Goal: Navigation & Orientation: Find specific page/section

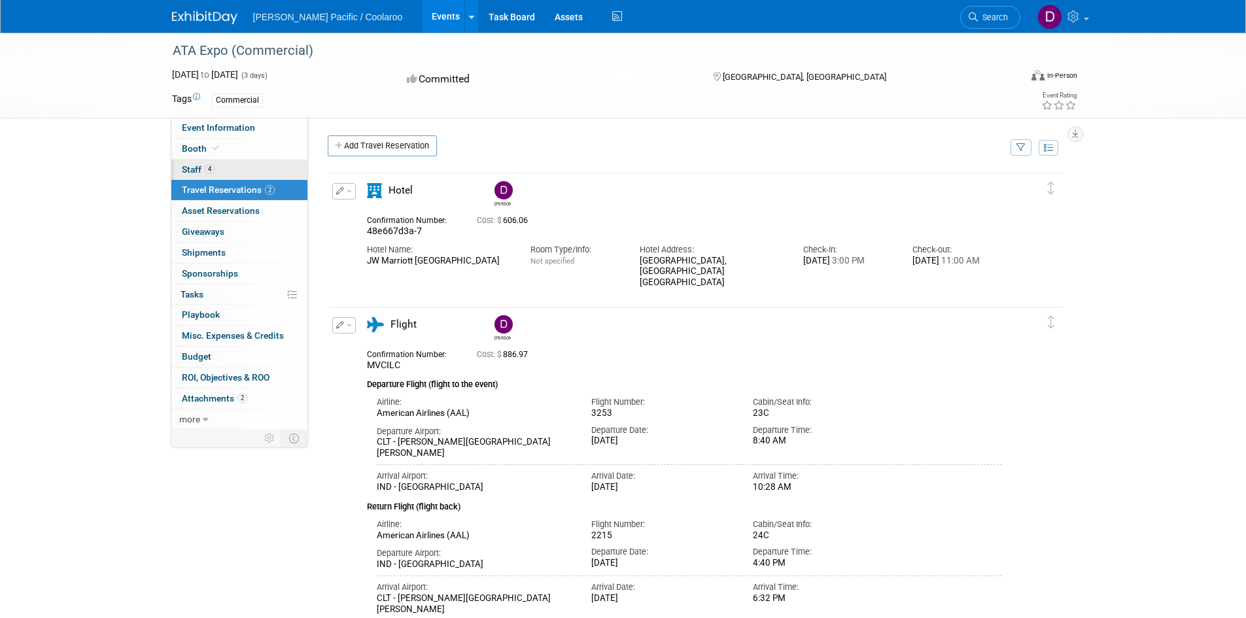
click at [188, 167] on span "Staff 4" at bounding box center [198, 169] width 33 height 10
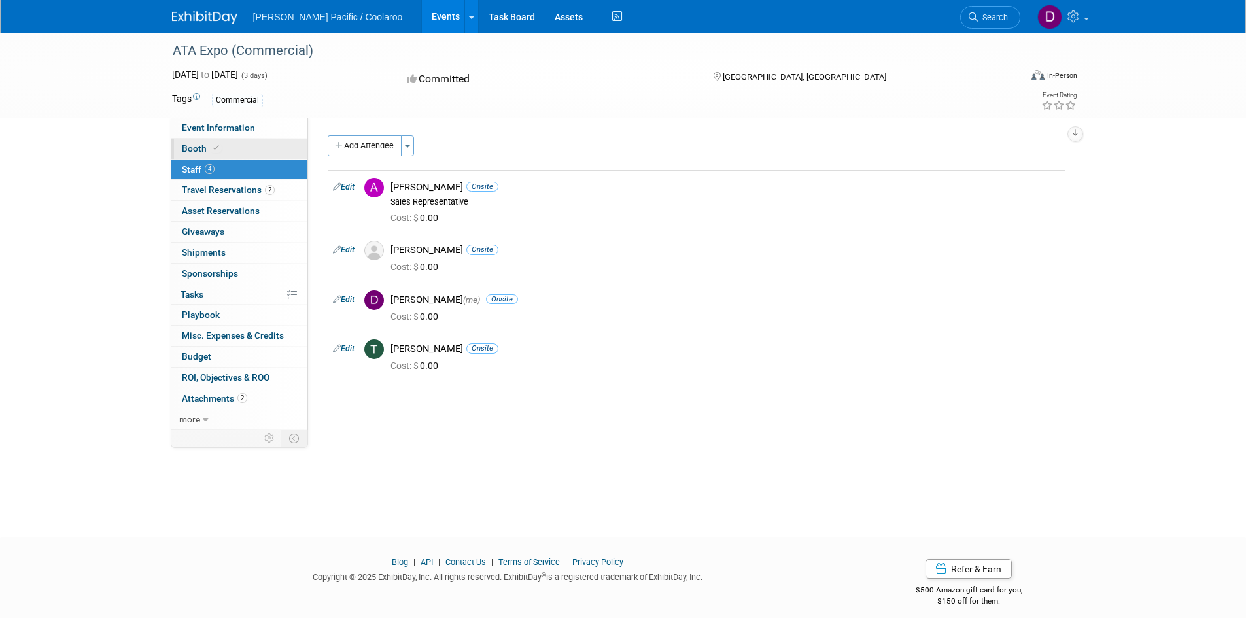
click at [196, 148] on span "Booth" at bounding box center [202, 148] width 40 height 10
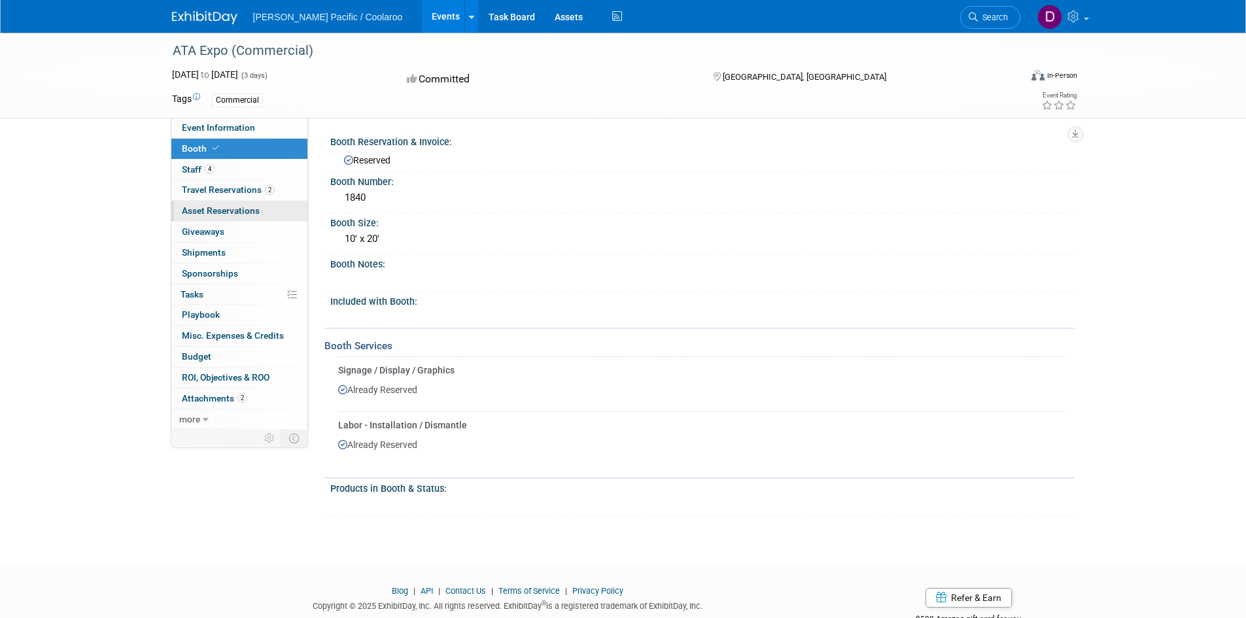
click at [207, 205] on span "Asset Reservations 0" at bounding box center [221, 210] width 78 height 10
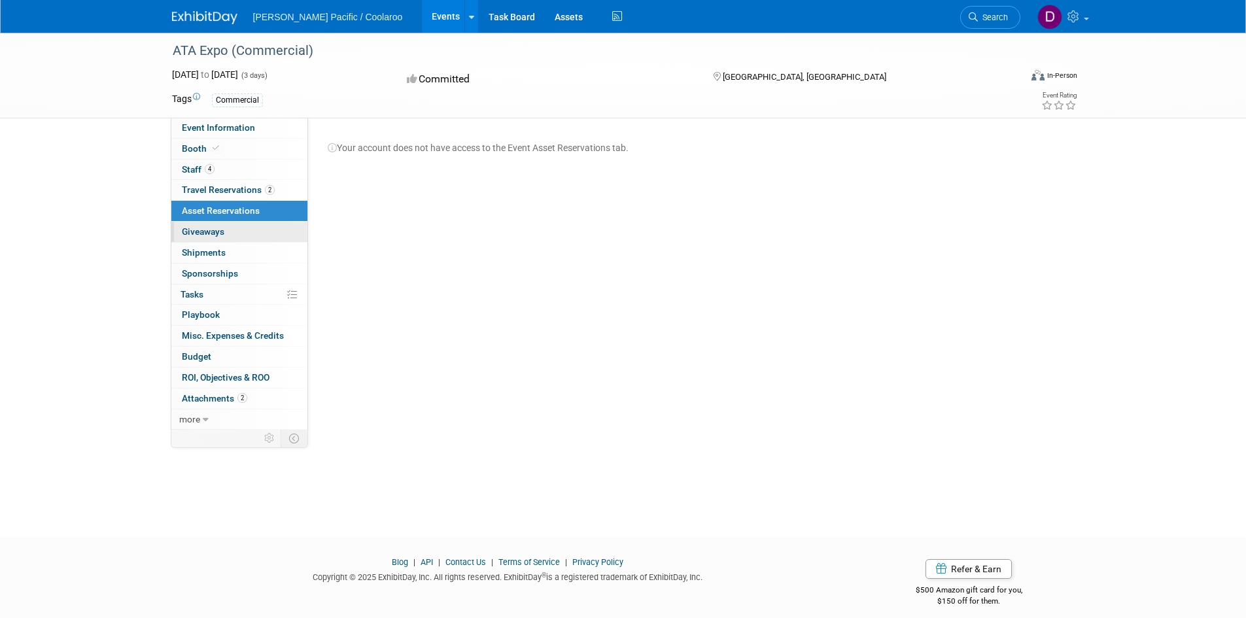
click at [203, 226] on span "Giveaways 0" at bounding box center [203, 231] width 43 height 10
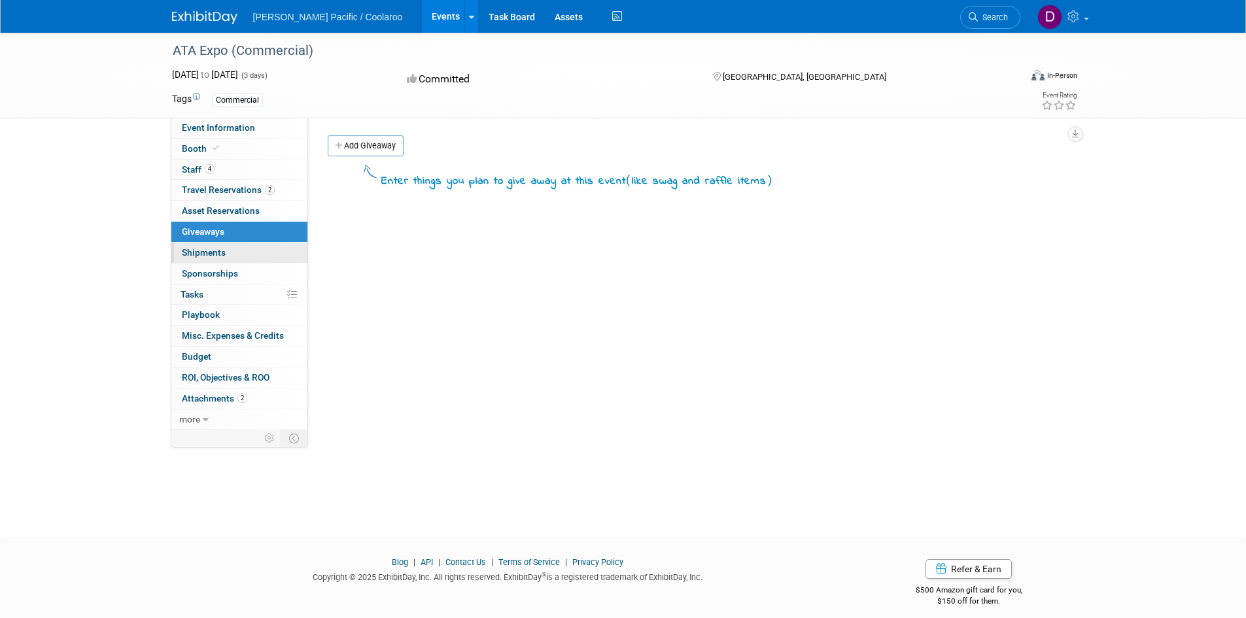
click at [215, 254] on span "Shipments 0" at bounding box center [204, 252] width 44 height 10
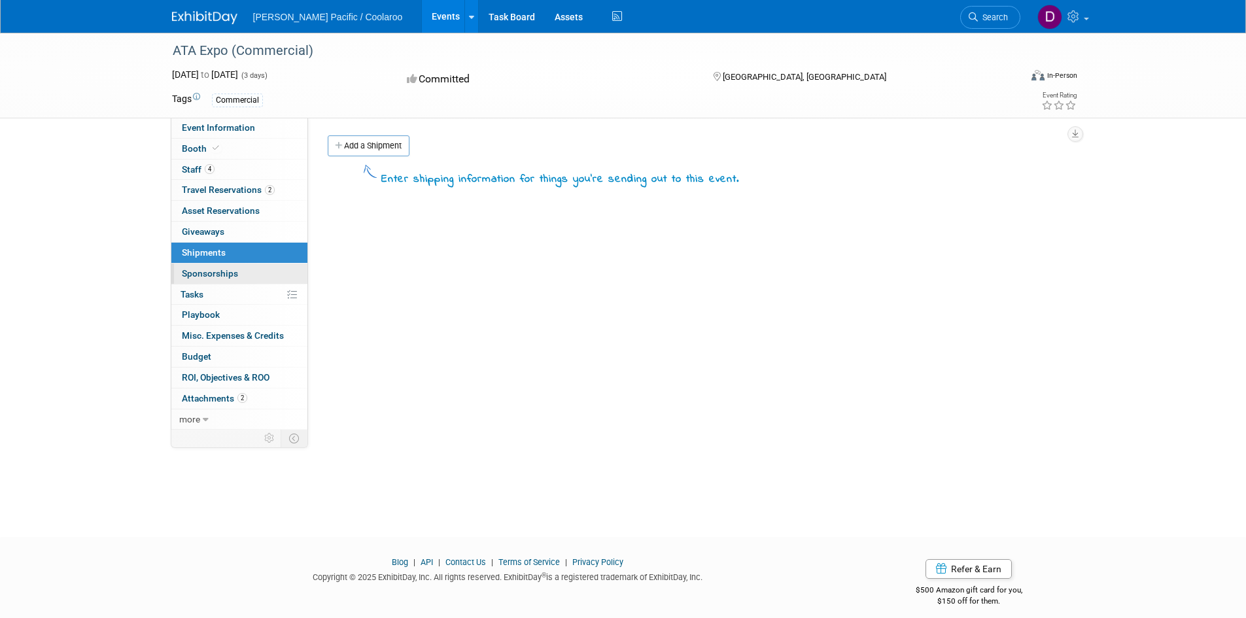
click at [212, 273] on span "Sponsorships 0" at bounding box center [210, 273] width 56 height 10
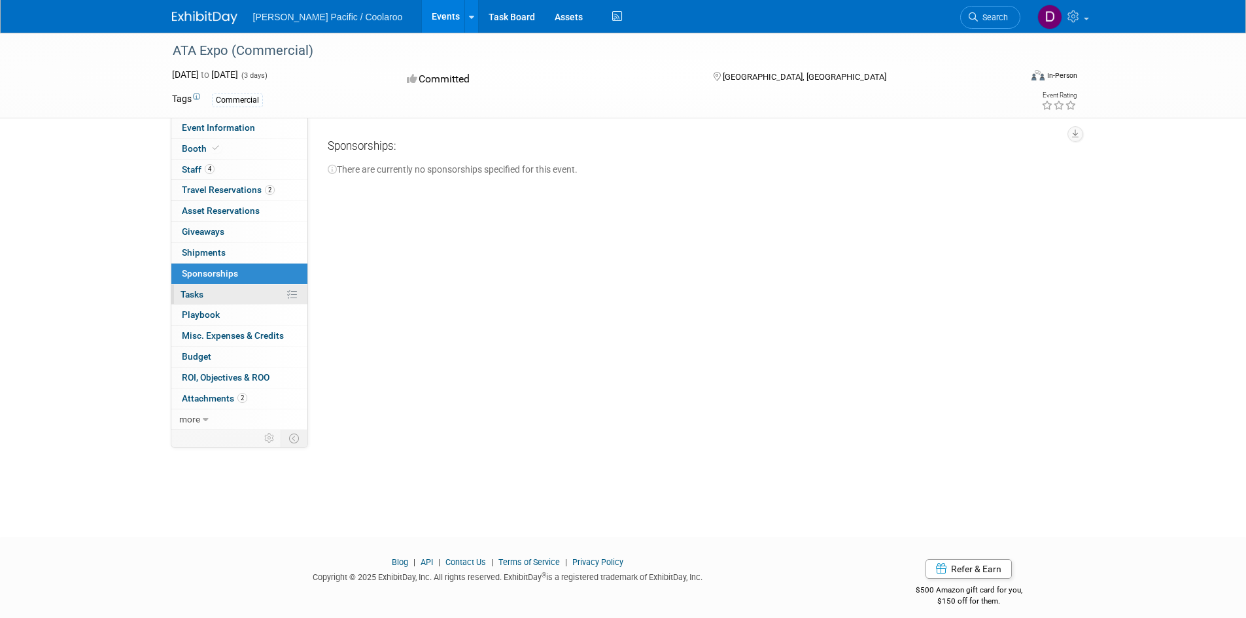
click at [212, 288] on link "0% Tasks 0%" at bounding box center [239, 295] width 136 height 20
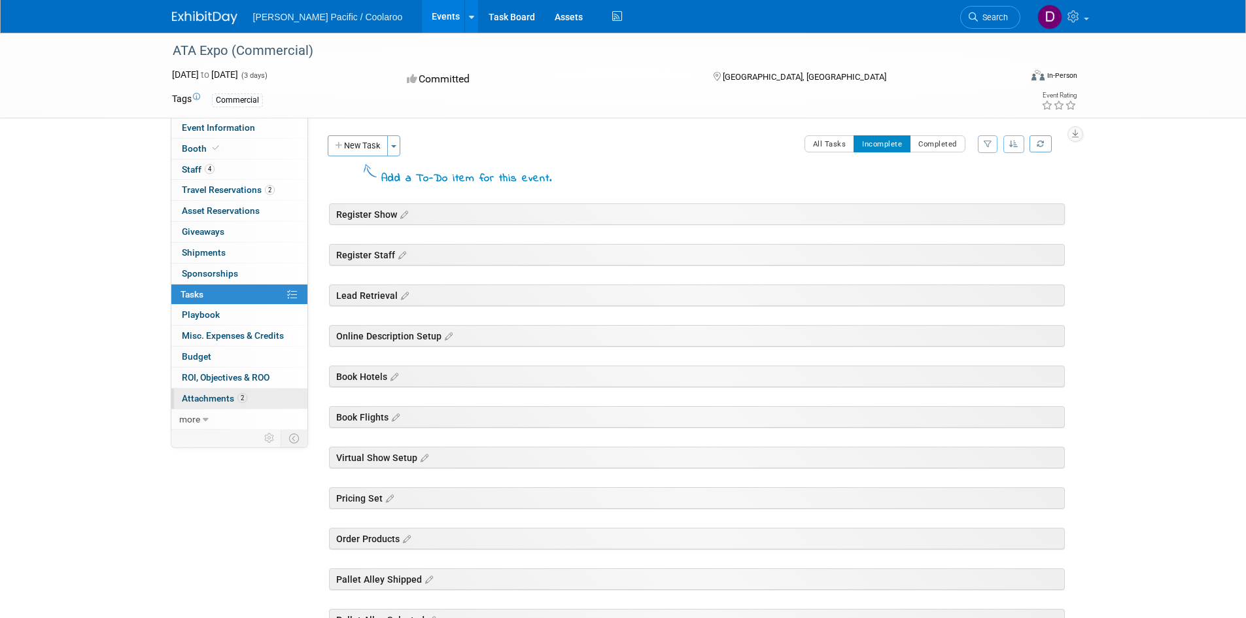
click at [203, 394] on span "Attachments 2" at bounding box center [214, 398] width 65 height 10
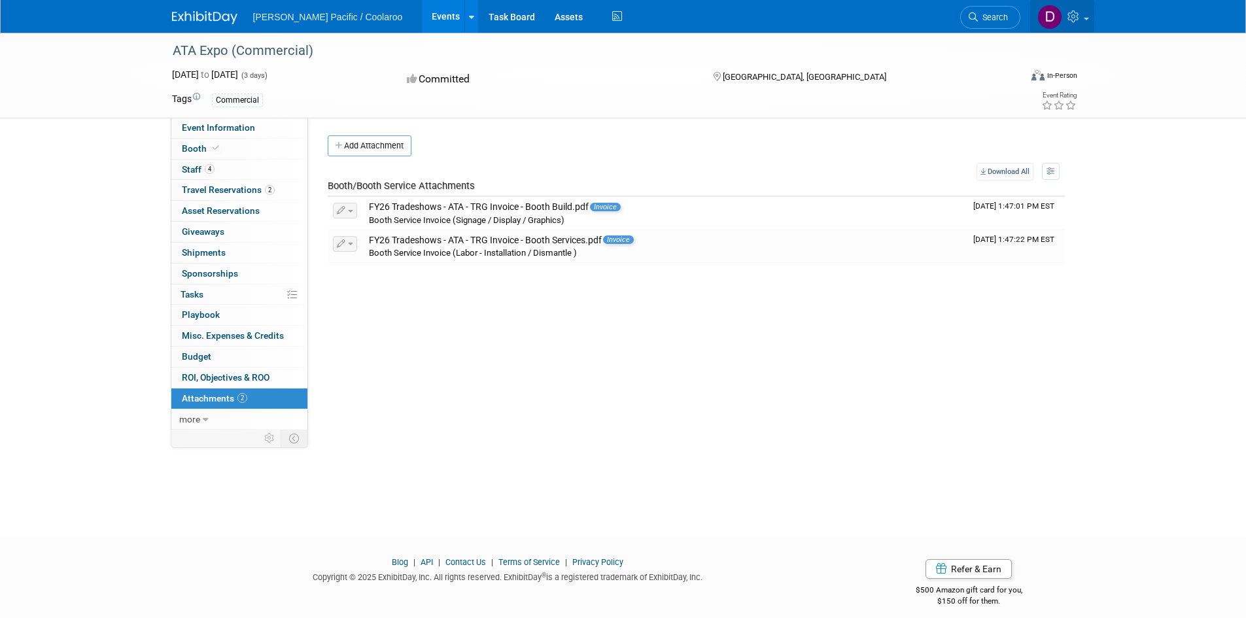
click at [1089, 17] on link at bounding box center [1062, 16] width 64 height 33
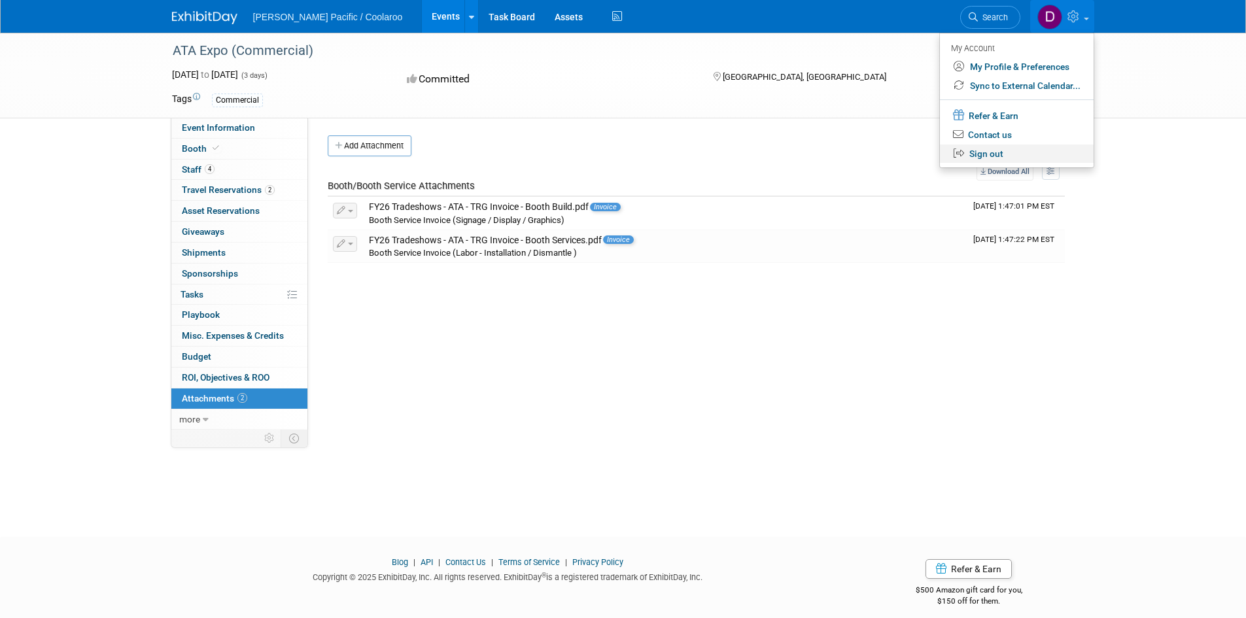
click at [996, 155] on link "Sign out" at bounding box center [1017, 154] width 154 height 19
